Goal: Task Accomplishment & Management: Use online tool/utility

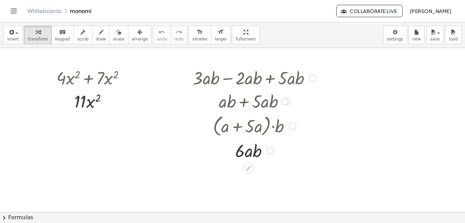
drag, startPoint x: 210, startPoint y: 118, endPoint x: 205, endPoint y: 136, distance: 18.8
click at [205, 136] on div at bounding box center [254, 125] width 130 height 26
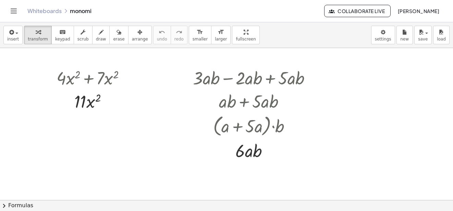
drag, startPoint x: 240, startPoint y: 17, endPoint x: 151, endPoint y: -3, distance: 90.6
click at [151, 0] on html "Graspable Math Activities Whiteboards Classes Account v1.30.2 | Privacy policy …" at bounding box center [226, 105] width 453 height 211
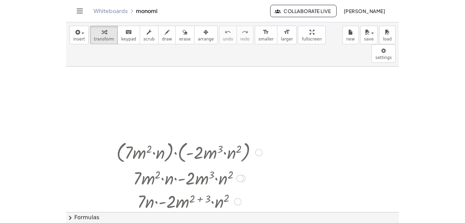
scroll to position [1683, 0]
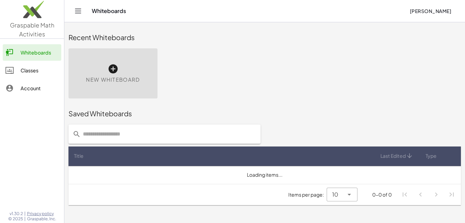
click at [316, 137] on div at bounding box center [264, 133] width 401 height 27
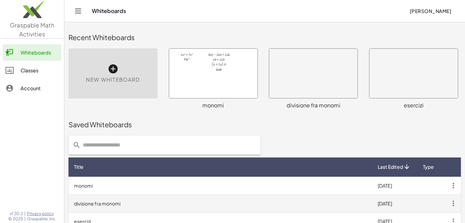
click at [388, 194] on td "[DATE]" at bounding box center [394, 203] width 44 height 18
click at [447, 197] on icon "button" at bounding box center [453, 203] width 12 height 12
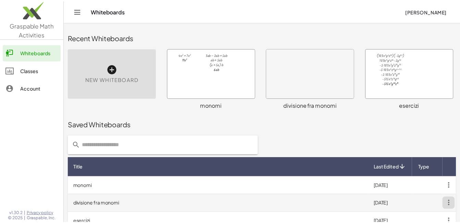
scroll to position [68, 0]
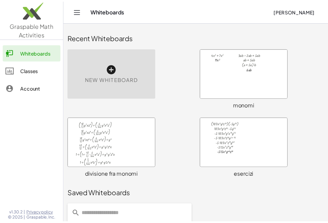
scroll to position [138, 0]
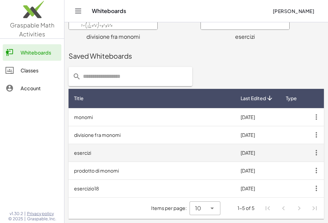
click at [316, 152] on icon "button" at bounding box center [316, 152] width 12 height 12
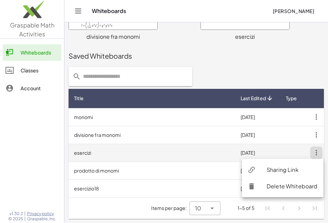
click at [314, 148] on icon "button" at bounding box center [316, 152] width 12 height 12
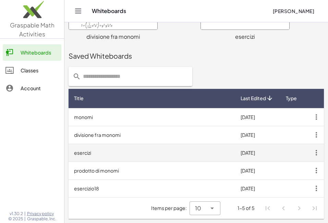
click at [242, 154] on td "[DATE]" at bounding box center [257, 152] width 44 height 18
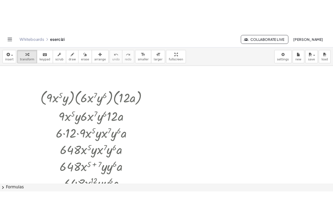
scroll to position [2644, 0]
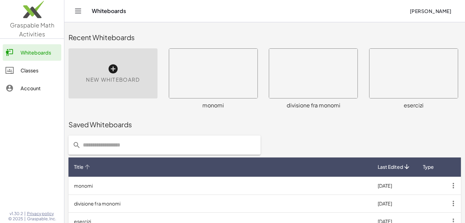
click at [176, 168] on table "Title Last Edited Type monomi 25/08/2025 divisione fra monomi 22/08/2025 eserci…" at bounding box center [264, 211] width 392 height 108
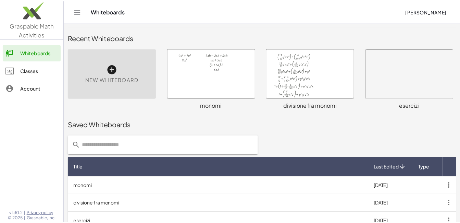
scroll to position [68, 0]
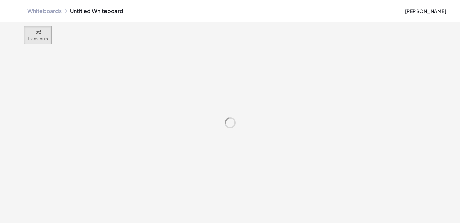
click at [105, 170] on div at bounding box center [230, 122] width 460 height 200
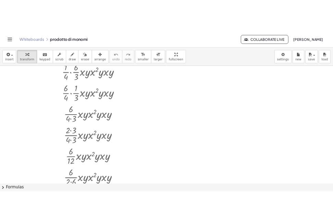
scroll to position [1645, 0]
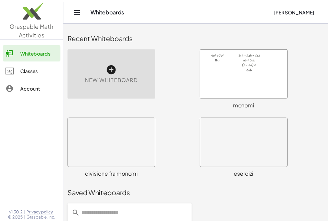
scroll to position [138, 0]
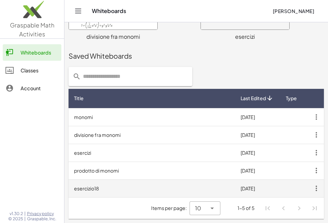
click at [120, 187] on td "esercizio18" at bounding box center [151, 188] width 166 height 18
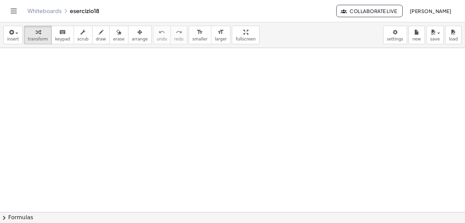
scroll to position [258, 54]
